Goal: Information Seeking & Learning: Learn about a topic

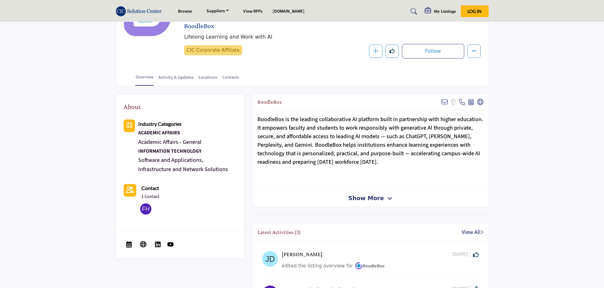
scroll to position [95, 0]
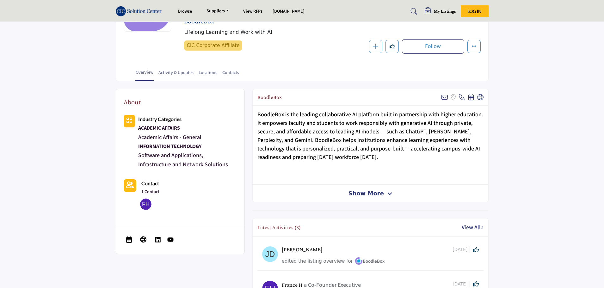
click at [363, 196] on span "Show More" at bounding box center [365, 193] width 35 height 9
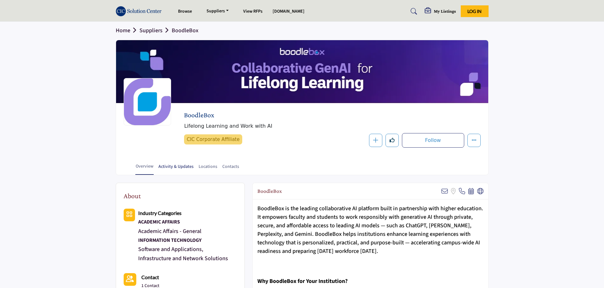
scroll to position [0, 0]
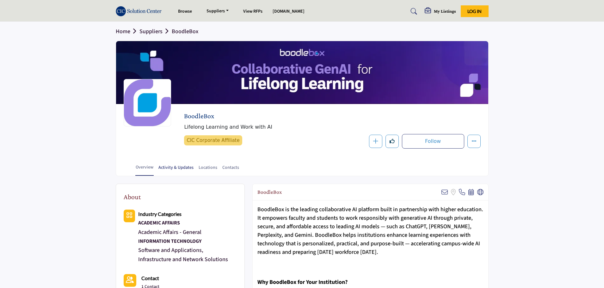
click at [178, 167] on link "Activity & Updates" at bounding box center [176, 169] width 36 height 11
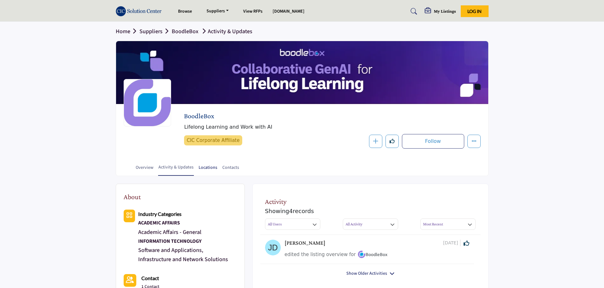
click at [205, 170] on link "Locations" at bounding box center [207, 169] width 19 height 11
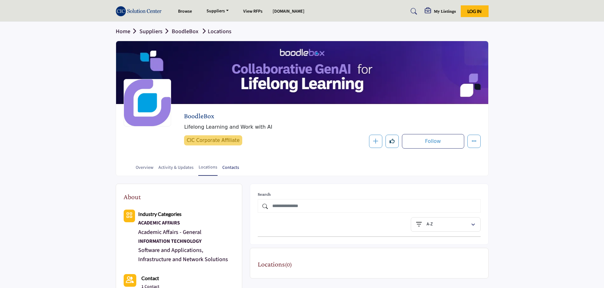
click at [230, 167] on link "Contacts" at bounding box center [230, 169] width 17 height 11
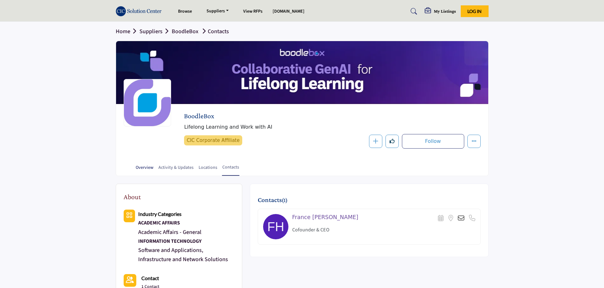
click at [144, 167] on link "Overview" at bounding box center [144, 169] width 18 height 11
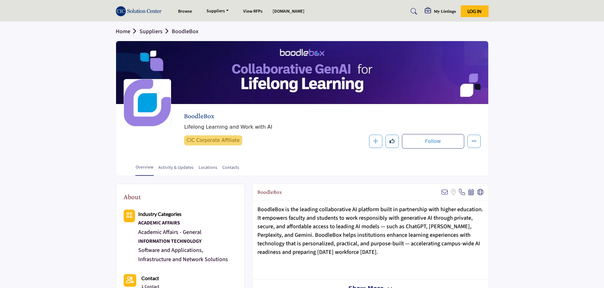
drag, startPoint x: 221, startPoint y: 117, endPoint x: 184, endPoint y: 118, distance: 37.6
click at [184, 118] on div "BoodleBox Lifelong Learning and Work with AI CIC Corporate Affiliate CIC Corpor…" at bounding box center [302, 130] width 357 height 37
copy h2 "BoodleBox"
click at [125, 32] on link "Home" at bounding box center [128, 31] width 24 height 8
